Goal: Book appointment/travel/reservation: Book appointment/travel/reservation

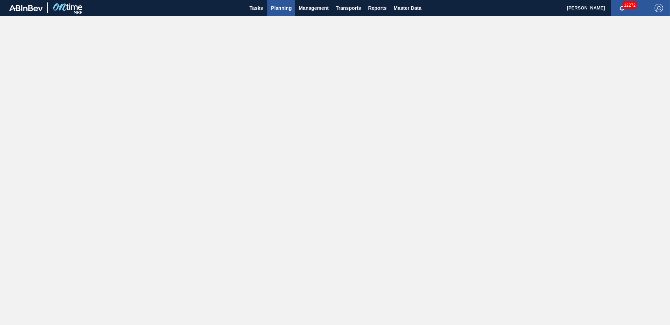
click at [282, 5] on button "Planning" at bounding box center [281, 8] width 28 height 16
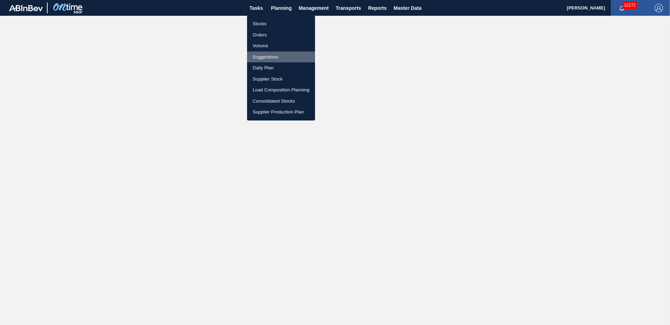
click at [274, 54] on li "Suggestions" at bounding box center [281, 57] width 68 height 11
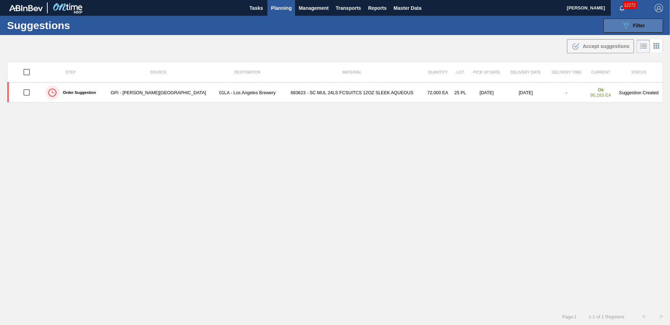
click at [648, 23] on button "089F7B8B-B2A5-4AFE-B5C0-19BA573D28AC Filter" at bounding box center [633, 26] width 60 height 14
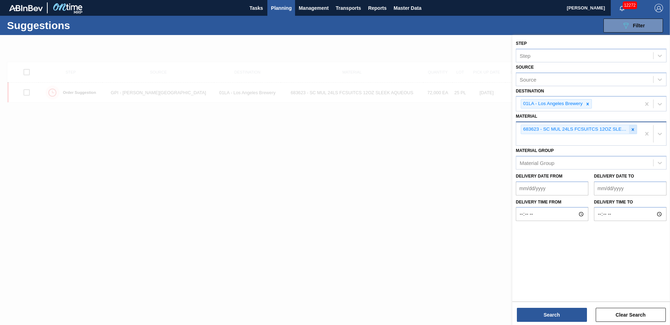
click at [633, 130] on icon at bounding box center [633, 129] width 2 height 2
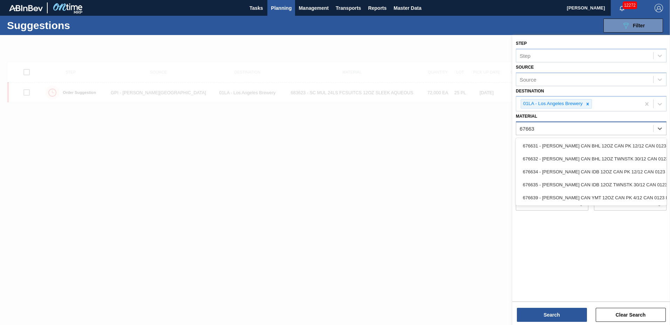
type input "676639"
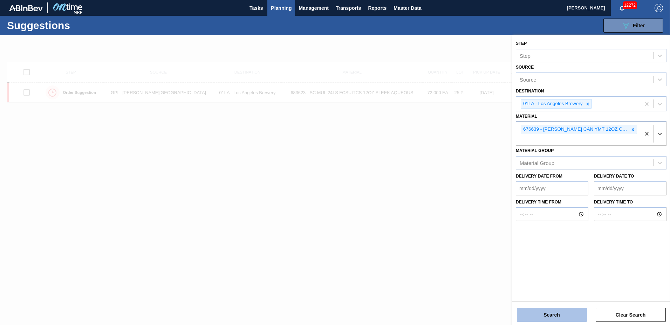
click at [556, 317] on button "Search" at bounding box center [552, 315] width 70 height 14
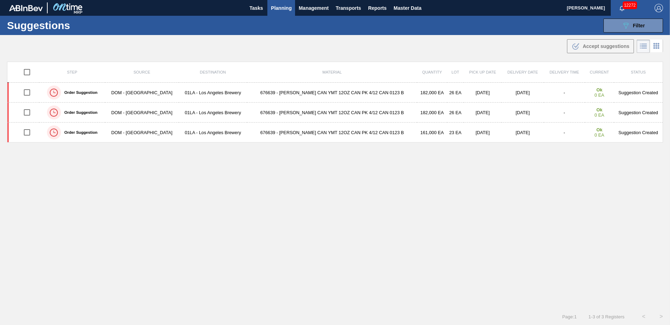
click at [26, 70] on input "checkbox" at bounding box center [27, 72] width 15 height 15
checkbox input "true"
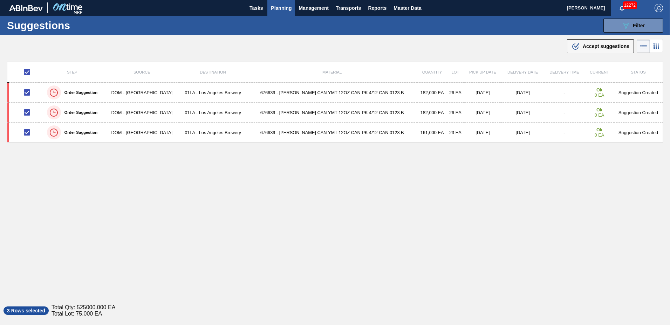
drag, startPoint x: 600, startPoint y: 46, endPoint x: 555, endPoint y: 60, distance: 47.2
click at [600, 48] on span "Accept suggestions" at bounding box center [606, 46] width 47 height 6
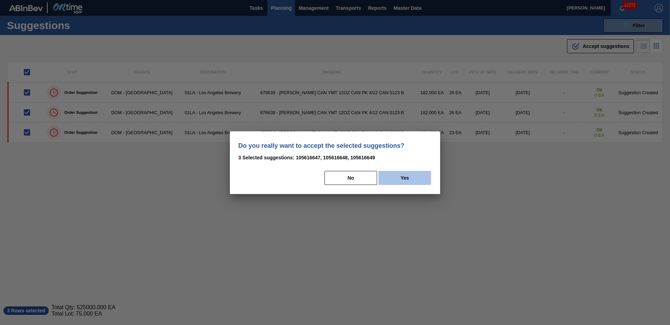
click at [410, 180] on button "Yes" at bounding box center [404, 178] width 53 height 14
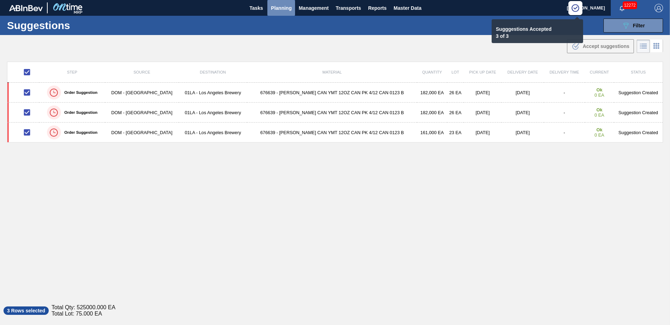
click at [282, 7] on span "Planning" at bounding box center [281, 8] width 21 height 8
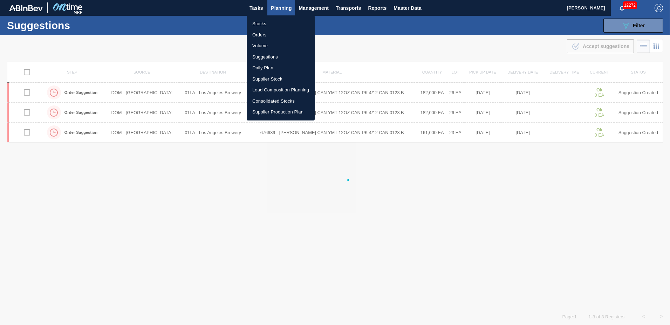
checkbox input "false"
click at [270, 92] on li "Load Composition Planning" at bounding box center [281, 89] width 68 height 11
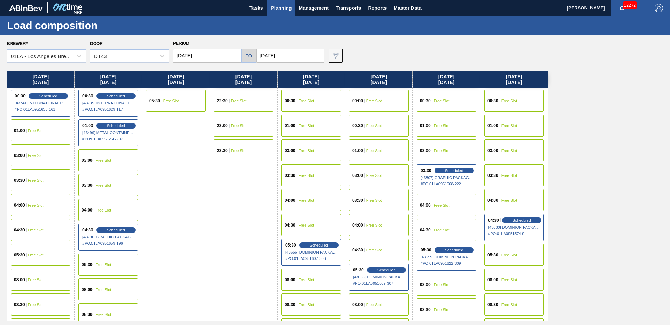
click at [201, 58] on input "[DATE]" at bounding box center [207, 56] width 68 height 14
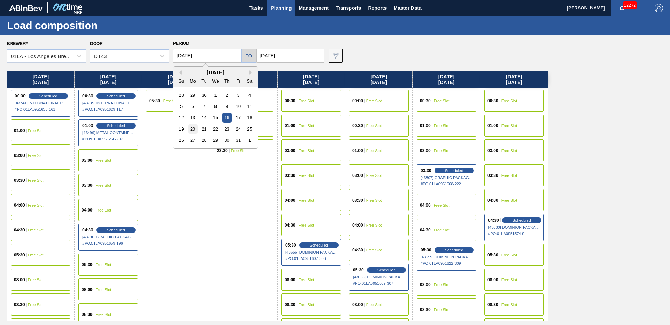
click at [196, 129] on div "20" at bounding box center [192, 128] width 9 height 9
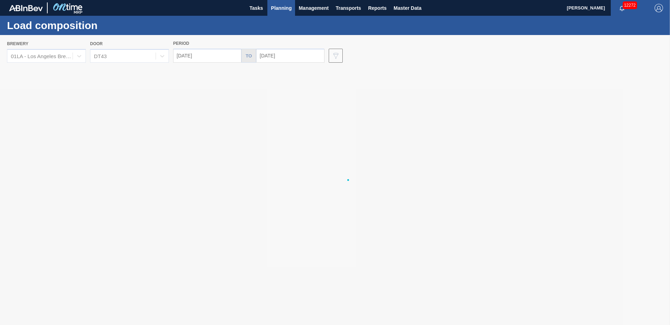
type input "[DATE]"
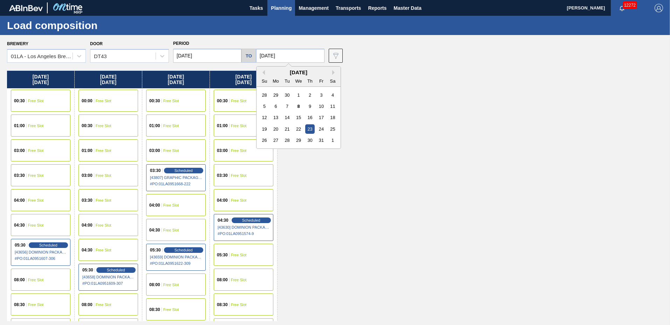
click at [295, 55] on input "[DATE]" at bounding box center [290, 56] width 68 height 14
click at [294, 137] on div "29" at bounding box center [298, 140] width 9 height 9
type input "[DATE]"
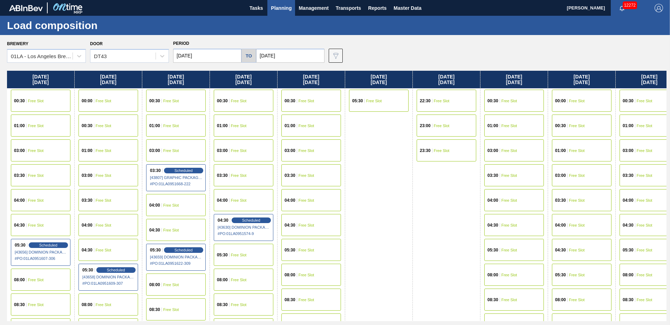
click at [507, 223] on div "04:30 Free Slot" at bounding box center [514, 225] width 60 height 22
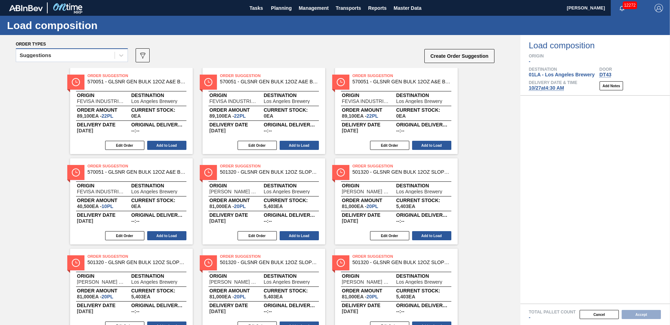
click at [71, 54] on div "Suggestions" at bounding box center [65, 55] width 98 height 10
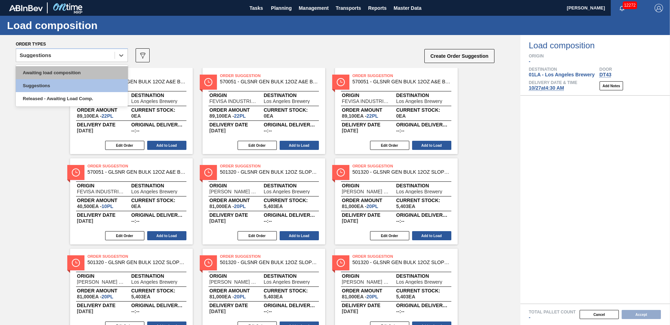
click at [64, 70] on div "Awaiting load composition" at bounding box center [72, 72] width 112 height 13
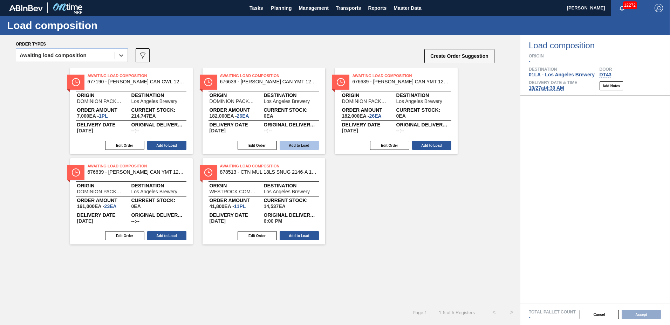
click at [303, 148] on button "Add to Load" at bounding box center [299, 145] width 39 height 9
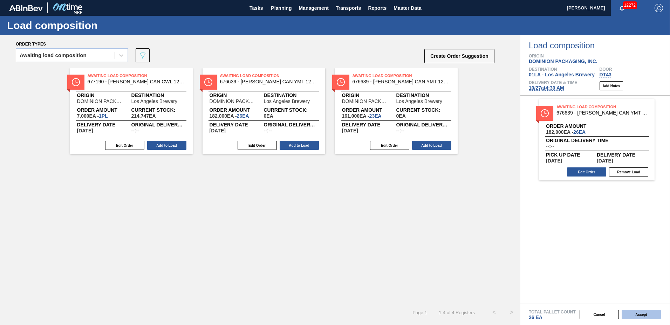
click at [640, 313] on button "Accept" at bounding box center [641, 314] width 39 height 9
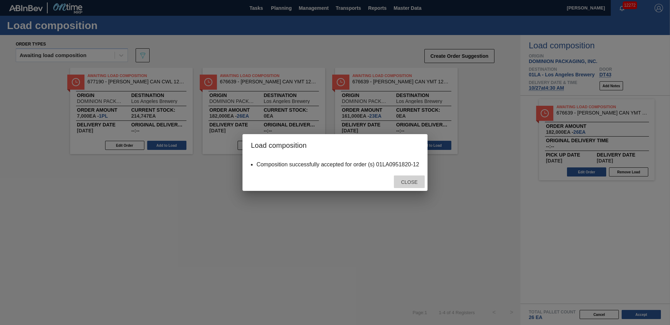
click at [411, 178] on div "Close" at bounding box center [409, 182] width 31 height 13
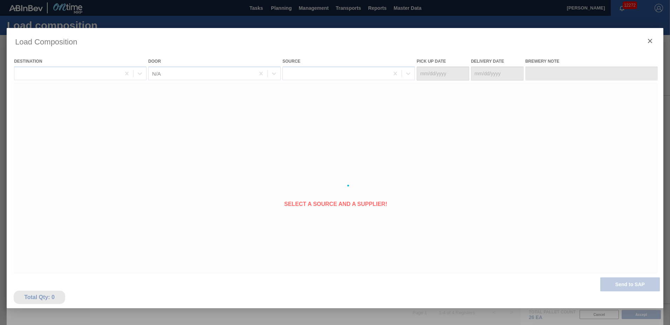
type Date "[DATE]"
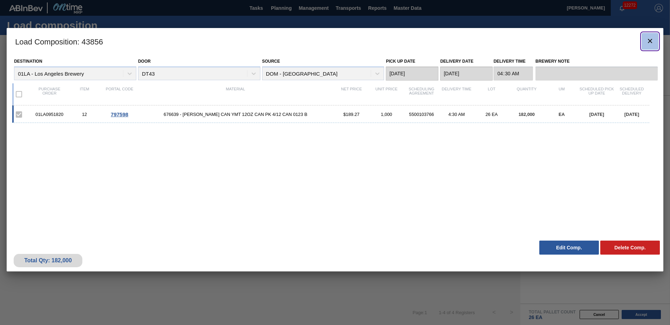
click at [649, 44] on icon "botão de ícone" at bounding box center [650, 41] width 8 height 8
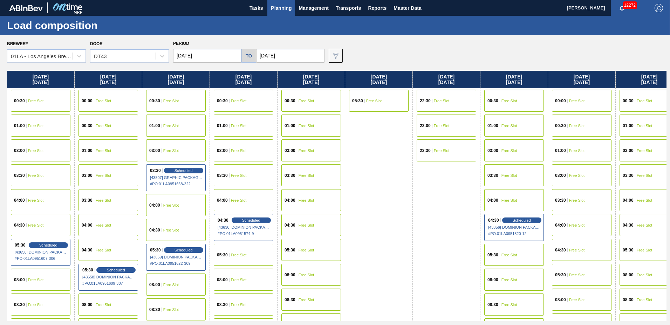
click at [578, 250] on span "Free Slot" at bounding box center [577, 250] width 16 height 4
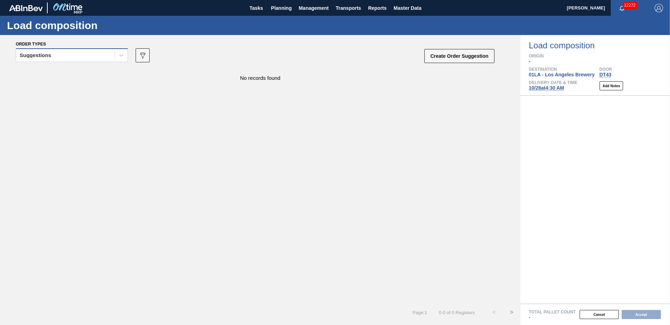
click at [69, 58] on div "Suggestions" at bounding box center [65, 55] width 98 height 10
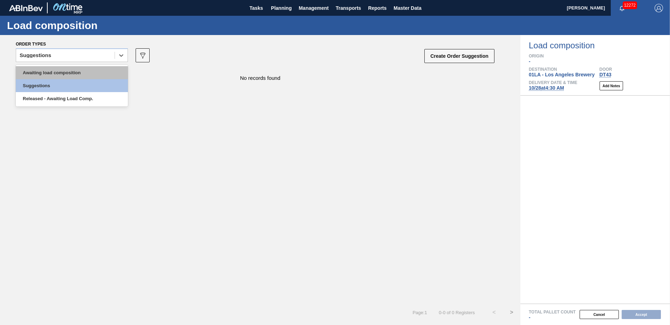
click at [64, 74] on div "Awaiting load composition" at bounding box center [72, 72] width 112 height 13
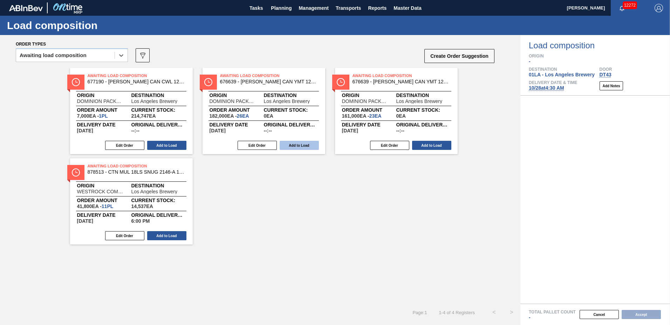
click at [303, 145] on button "Add to Load" at bounding box center [299, 145] width 39 height 9
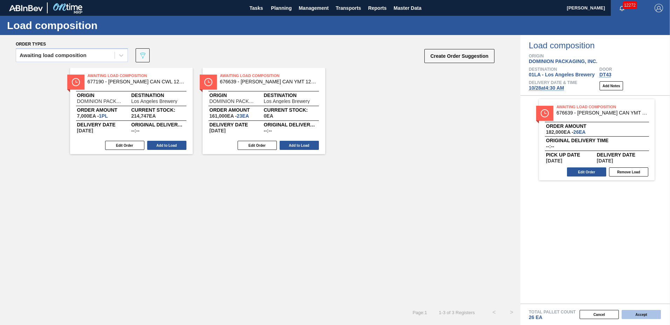
click at [641, 312] on button "Accept" at bounding box center [641, 314] width 39 height 9
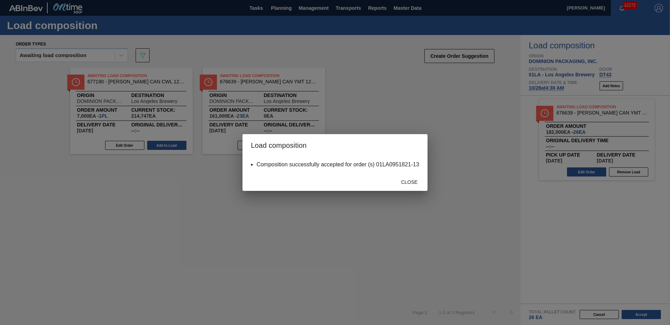
click at [407, 175] on div "Close" at bounding box center [334, 182] width 185 height 18
click at [407, 180] on span "Close" at bounding box center [409, 182] width 28 height 6
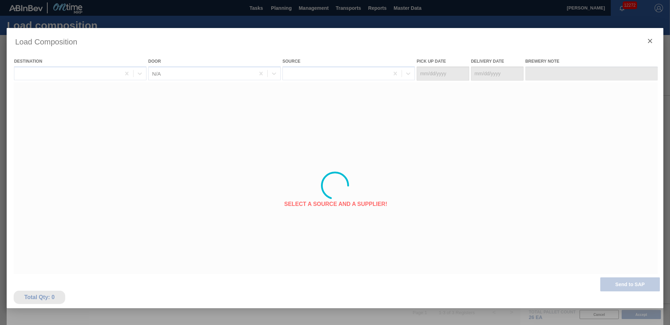
type Date "[DATE]"
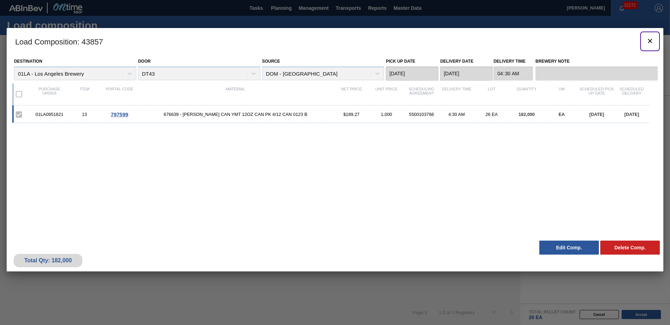
click at [649, 42] on icon "botão de ícone" at bounding box center [650, 41] width 8 height 8
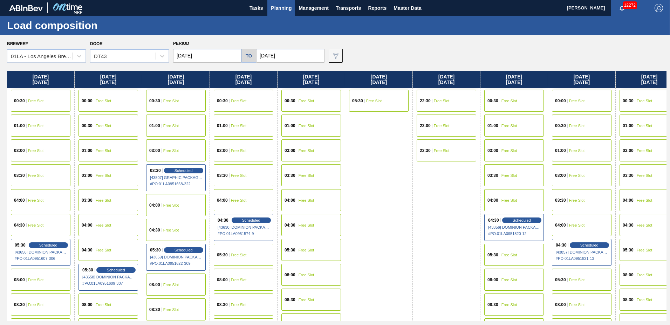
click at [639, 218] on div "04:30 Free Slot" at bounding box center [649, 225] width 60 height 22
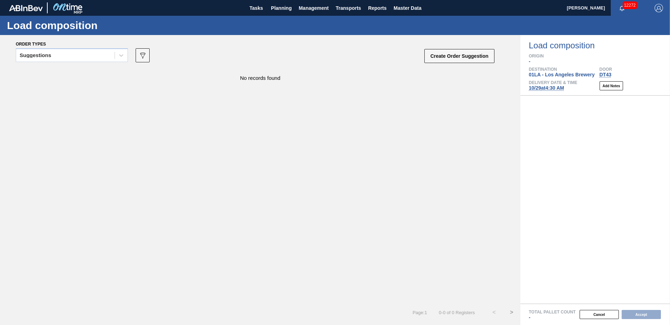
click at [72, 57] on div "Suggestions" at bounding box center [65, 55] width 98 height 10
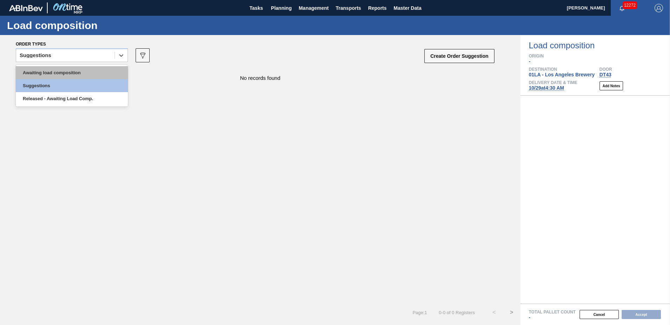
click at [68, 72] on div "Awaiting load composition" at bounding box center [72, 72] width 112 height 13
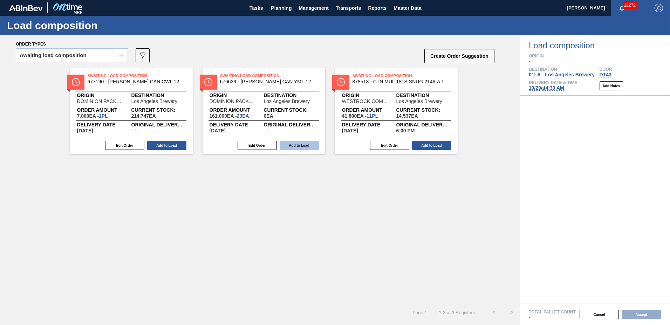
click at [307, 145] on button "Add to Load" at bounding box center [299, 145] width 39 height 9
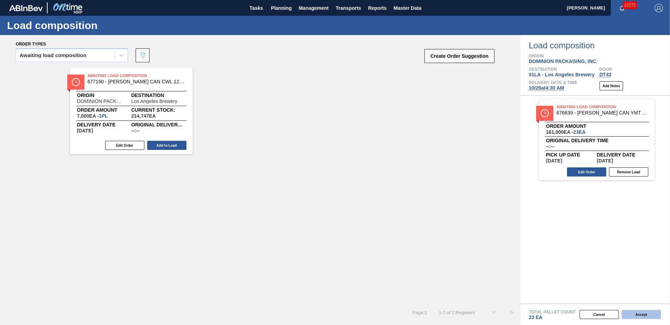
click at [653, 313] on button "Accept" at bounding box center [641, 314] width 39 height 9
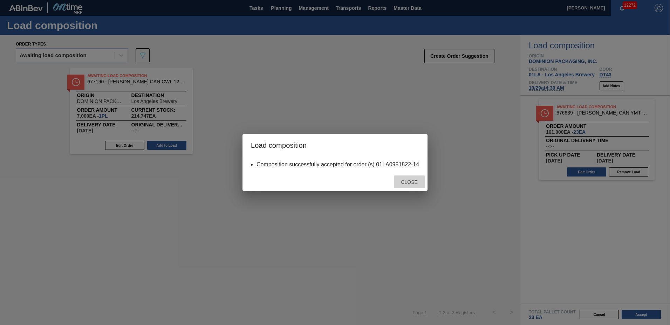
click at [410, 179] on div "Close" at bounding box center [409, 182] width 31 height 13
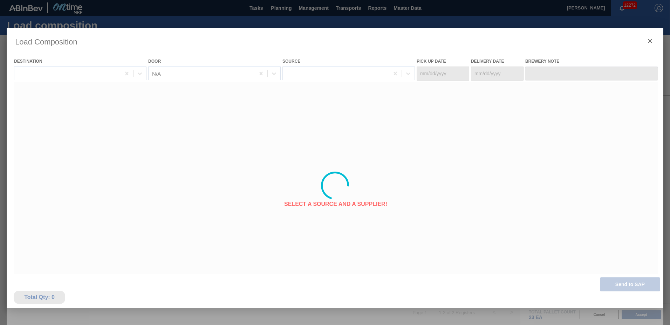
type Date "[DATE]"
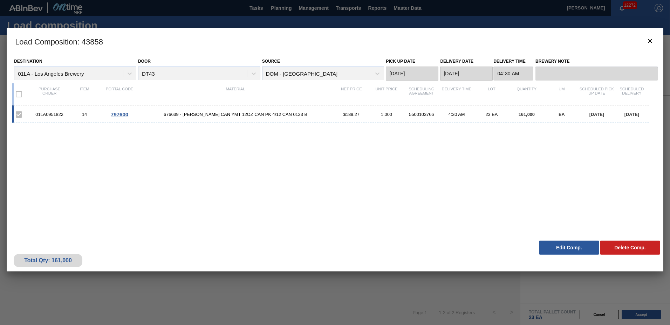
click at [570, 247] on button "Edit Comp." at bounding box center [569, 248] width 60 height 14
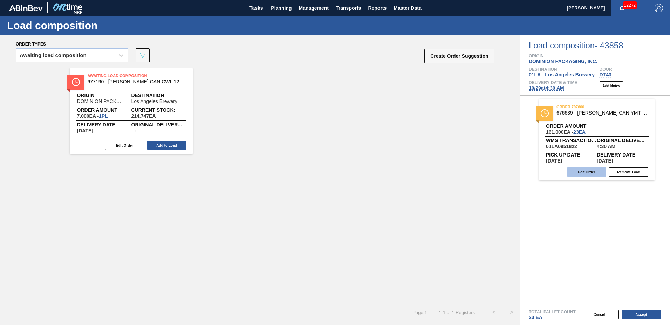
click at [582, 173] on button "Edit Order" at bounding box center [586, 171] width 39 height 9
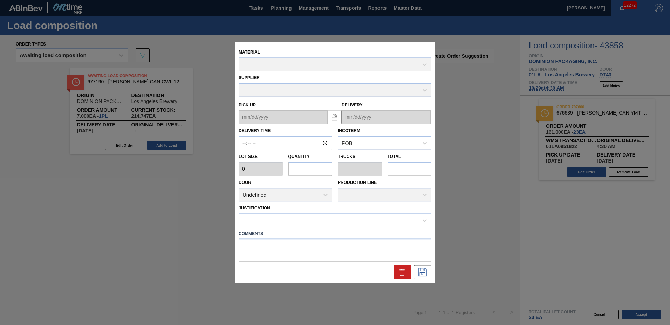
type input "04:30:00"
type input "7,000"
type input "23"
type input "0.885"
type input "161,000"
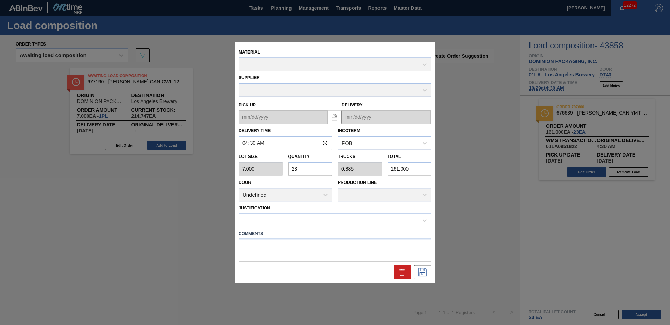
type up "[DATE]"
type input "[DATE]"
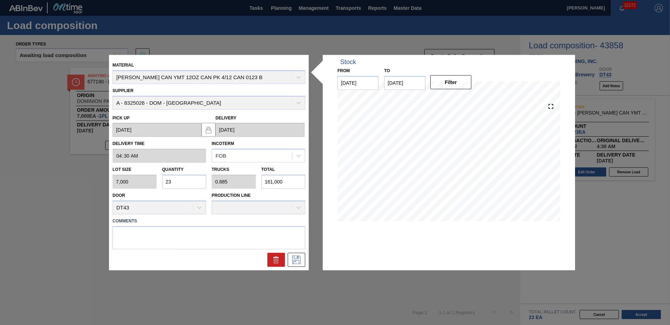
click at [187, 185] on input "23" at bounding box center [184, 182] width 44 height 14
type input "2"
type input "0.077"
type input "14,000"
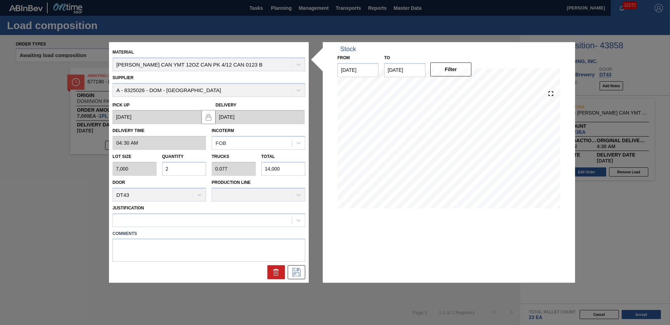
type input "26"
type input "1"
type input "182,000"
type input "26"
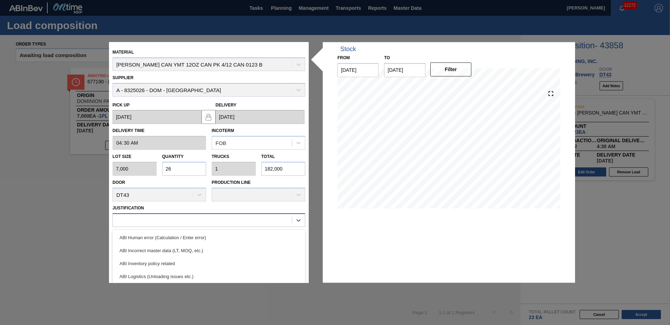
click at [159, 218] on div at bounding box center [202, 220] width 179 height 10
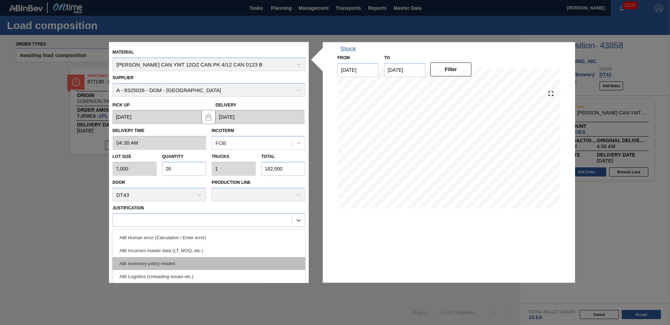
click at [166, 260] on div "ABI Inventory policy related" at bounding box center [208, 263] width 193 height 13
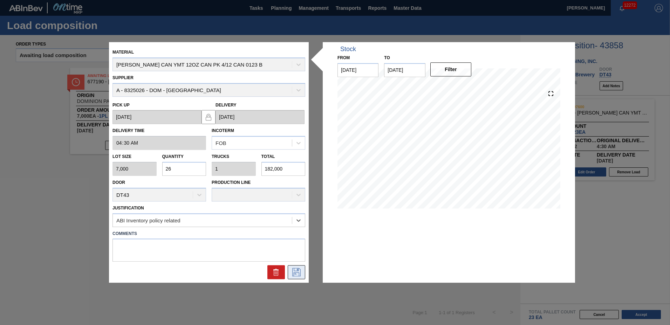
click at [292, 273] on icon at bounding box center [296, 272] width 11 height 8
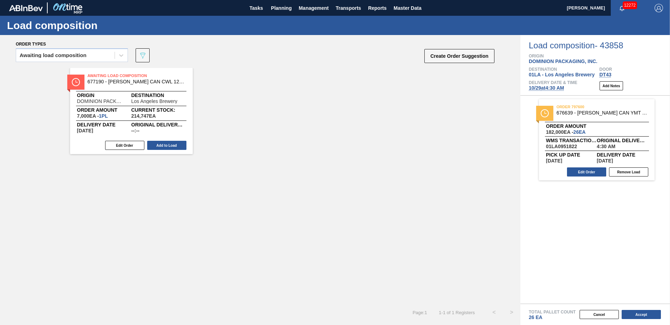
click at [651, 313] on button "Accept" at bounding box center [641, 314] width 39 height 9
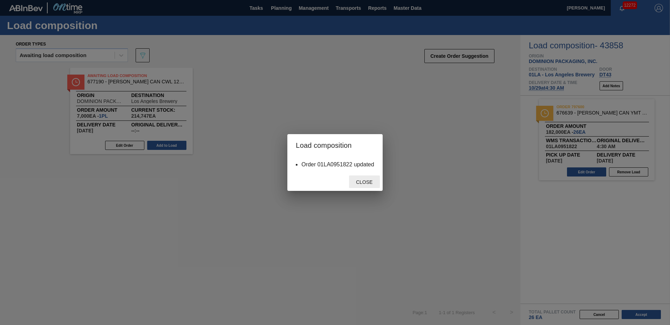
click at [359, 180] on span "Close" at bounding box center [364, 182] width 28 height 6
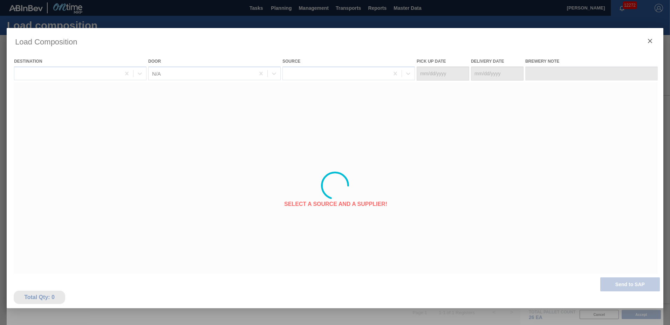
type Date "[DATE]"
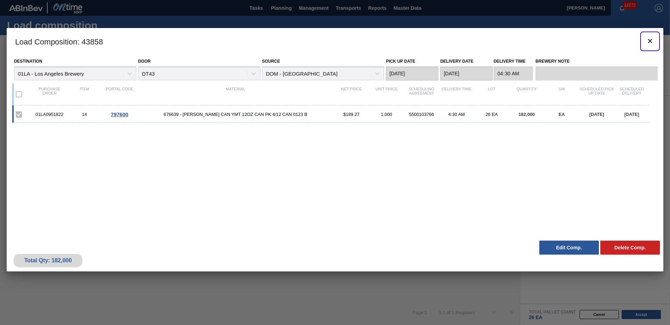
click at [649, 41] on icon "botão de ícone" at bounding box center [650, 41] width 4 height 4
